Goal: Task Accomplishment & Management: Manage account settings

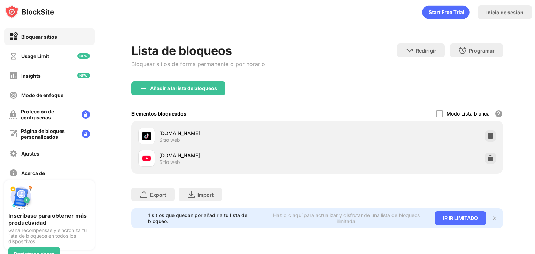
click at [478, 156] on div "[DOMAIN_NAME] Sitio web" at bounding box center [316, 158] width 363 height 22
click at [487, 158] on img at bounding box center [490, 158] width 7 height 7
